Goal: Communication & Community: Share content

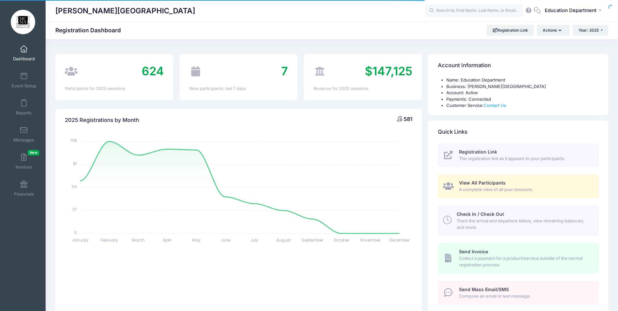
select select
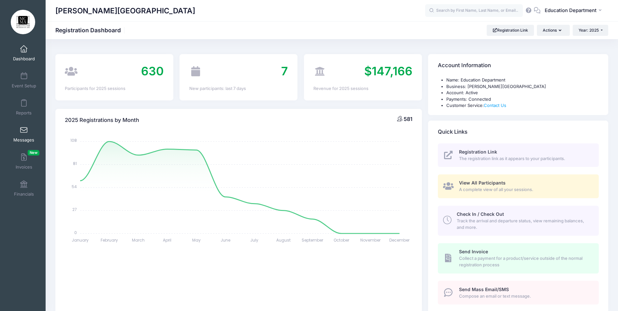
click at [23, 137] on span "Messages" at bounding box center [23, 140] width 21 height 6
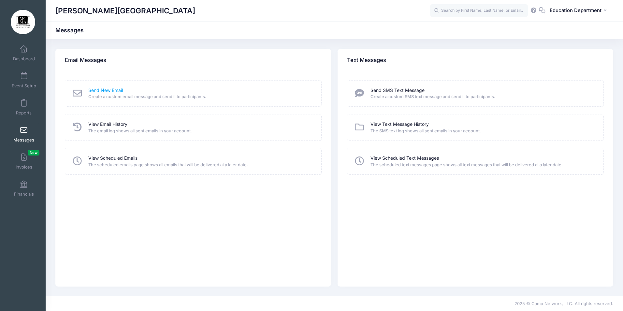
click at [110, 87] on link "Send New Email" at bounding box center [105, 90] width 35 height 7
